Goal: Navigation & Orientation: Find specific page/section

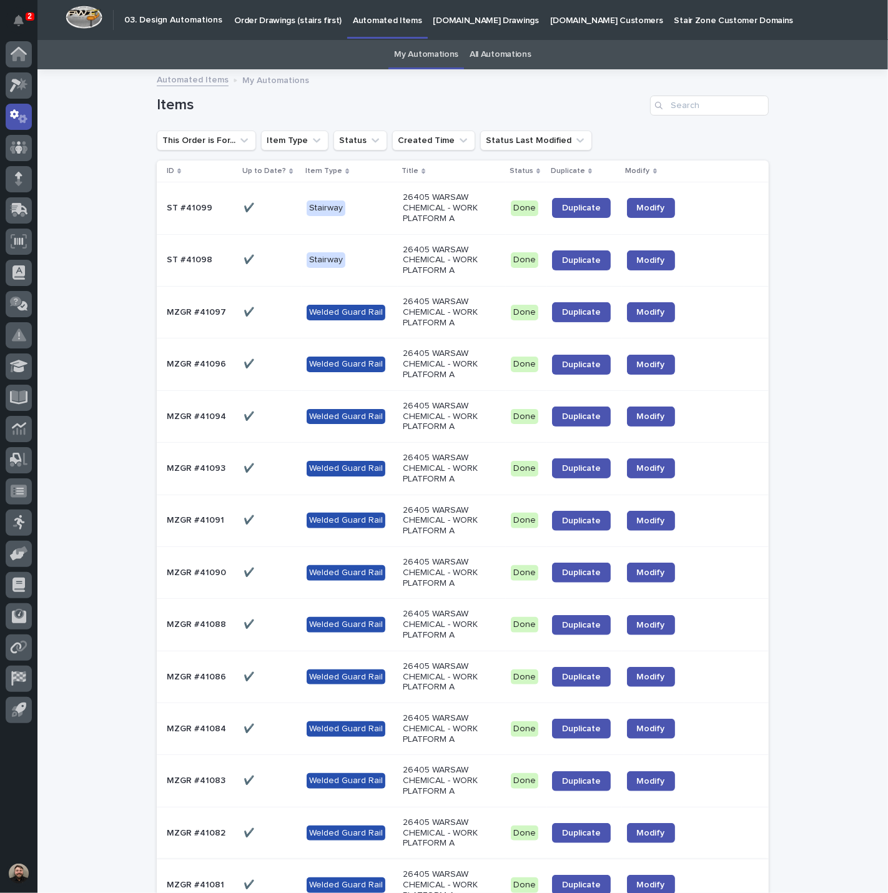
scroll to position [40, 0]
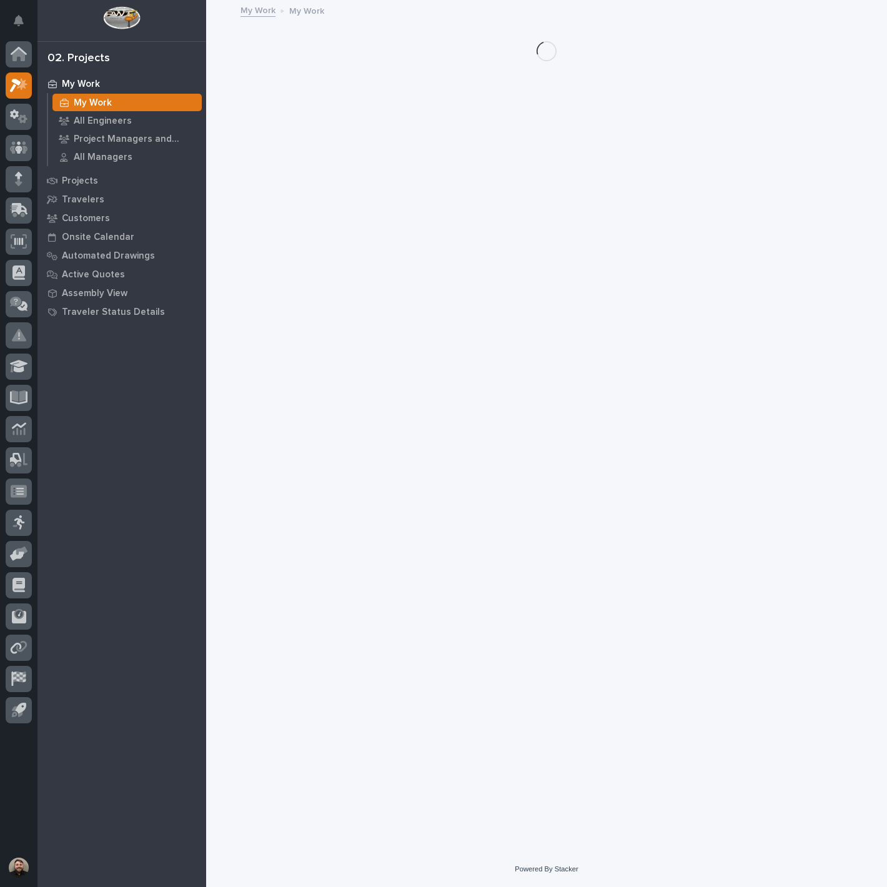
click at [21, 19] on icon "Notifications" at bounding box center [19, 20] width 10 height 11
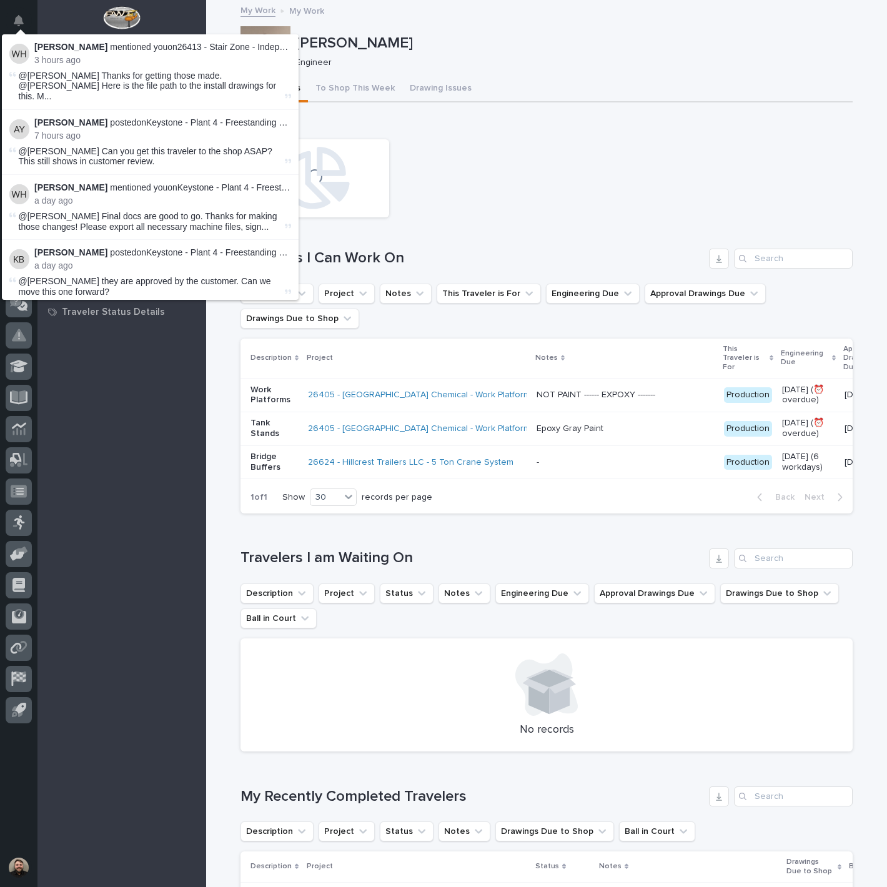
click at [637, 34] on p "[PERSON_NAME]" at bounding box center [571, 43] width 552 height 18
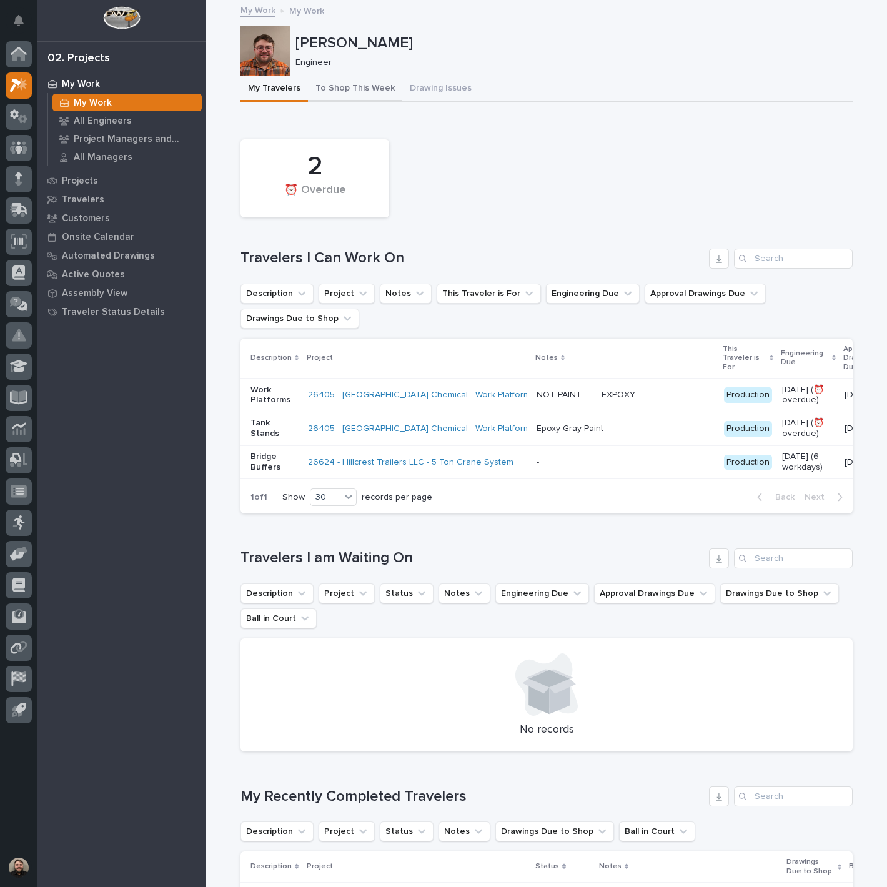
click at [359, 88] on button "To Shop This Week" at bounding box center [355, 89] width 94 height 26
